Goal: Task Accomplishment & Management: Manage account settings

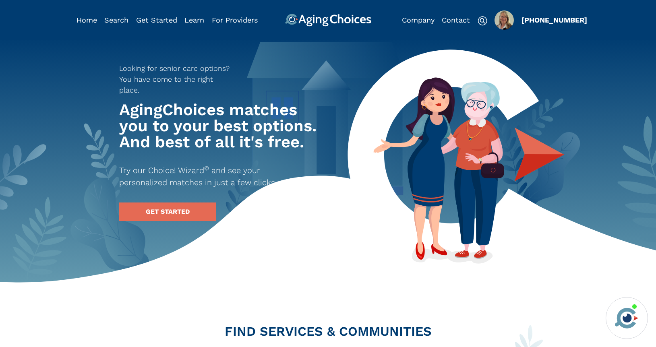
click at [504, 24] on img "Popover trigger" at bounding box center [503, 19] width 19 height 19
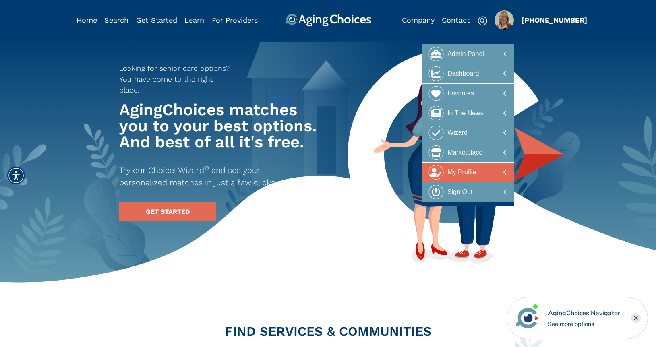
click at [487, 174] on div at bounding box center [468, 172] width 78 height 15
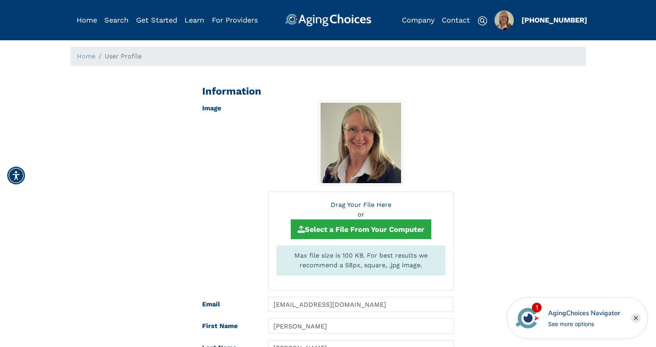
click at [506, 23] on img "Popover trigger" at bounding box center [503, 19] width 19 height 19
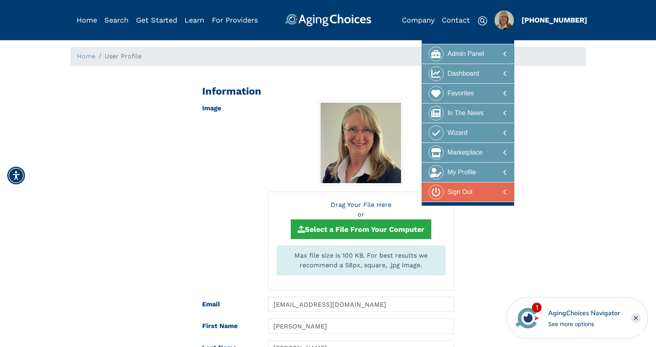
click at [467, 193] on div "Sign Out" at bounding box center [459, 192] width 25 height 15
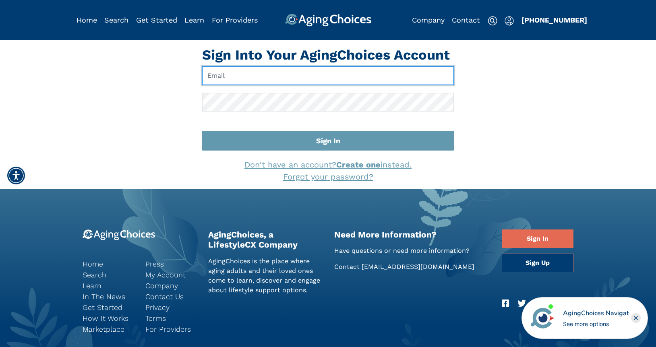
click at [223, 75] on input "Email" at bounding box center [328, 75] width 252 height 19
paste input "info@kittbrookcaregivers.com"
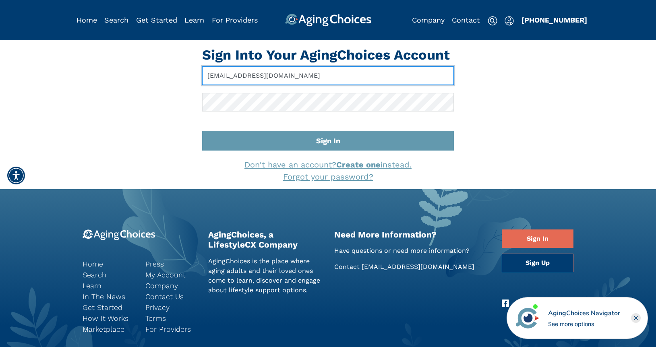
type input "info@kittbrookcaregivers.com"
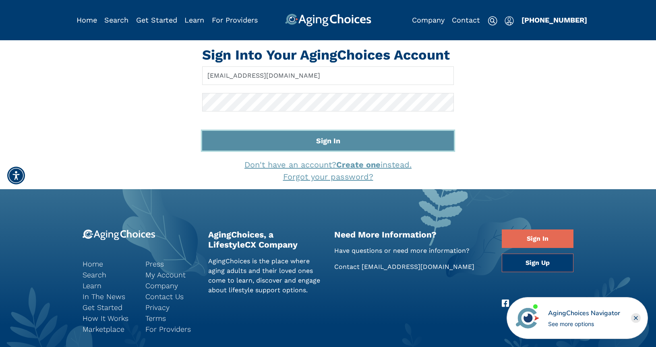
click at [347, 140] on button "Sign In" at bounding box center [328, 141] width 252 height 20
